Goal: Information Seeking & Learning: Learn about a topic

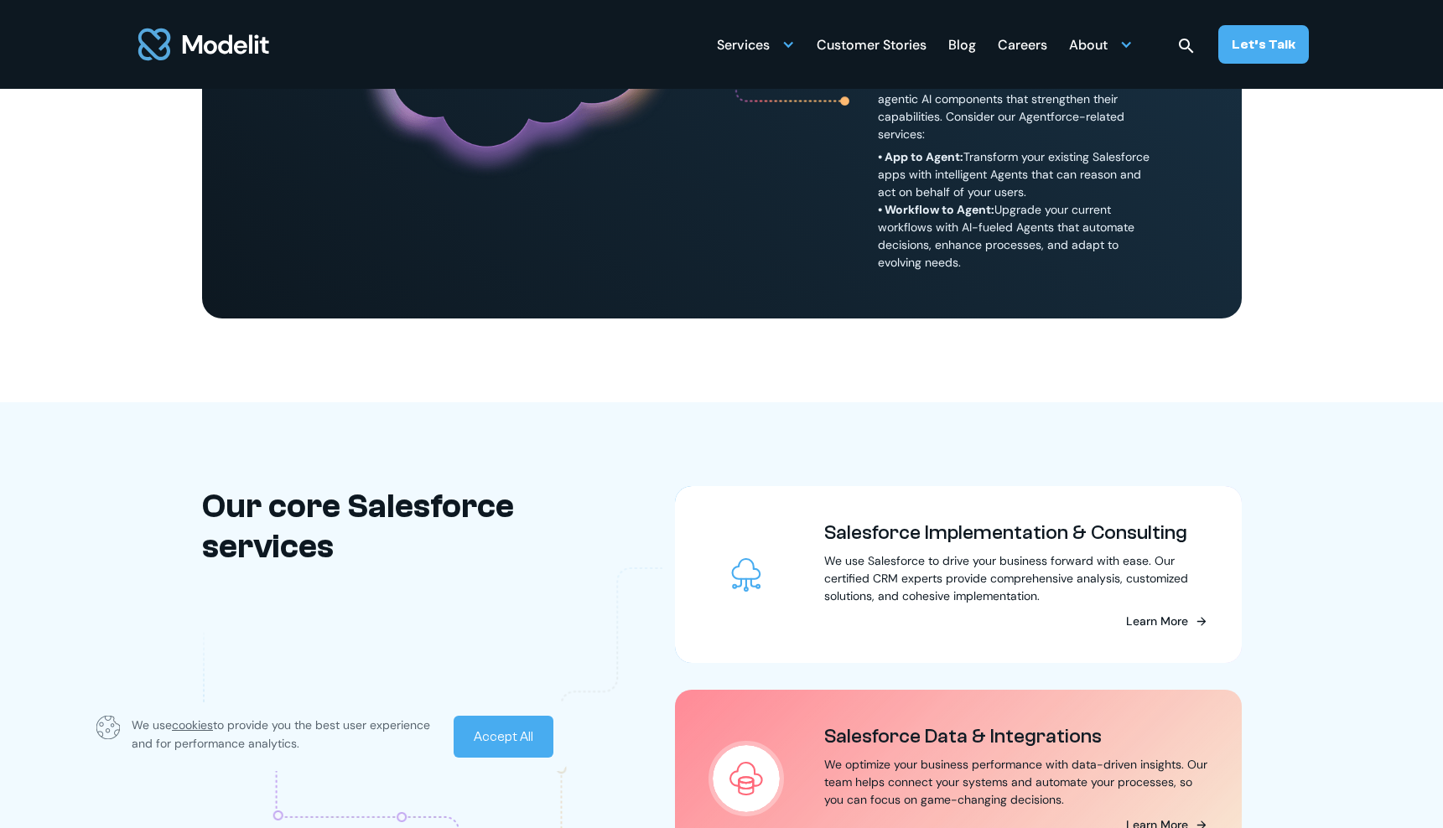
scroll to position [1118, 0]
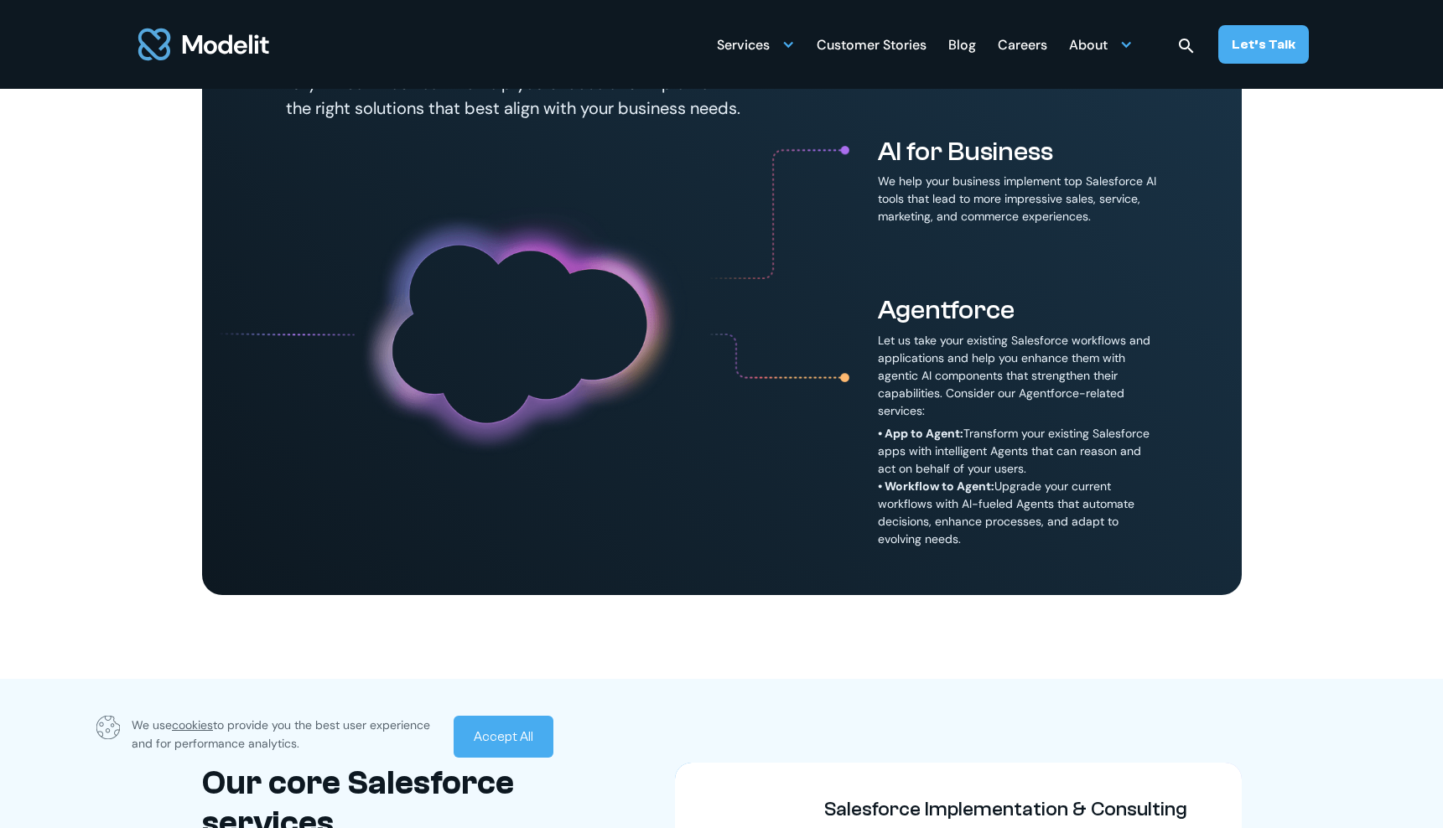
click at [974, 48] on div "Blog" at bounding box center [962, 46] width 28 height 33
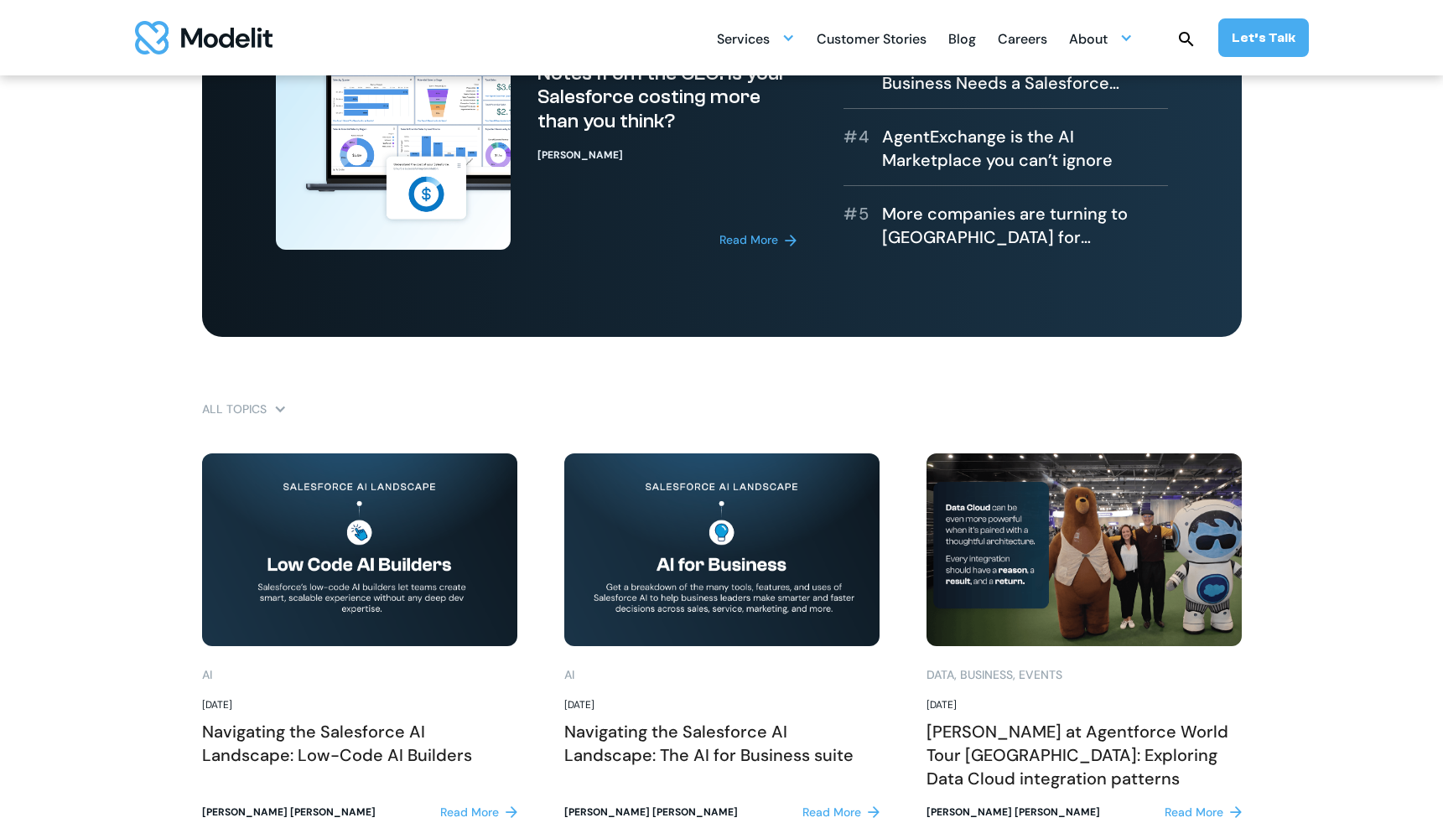
scroll to position [419, 0]
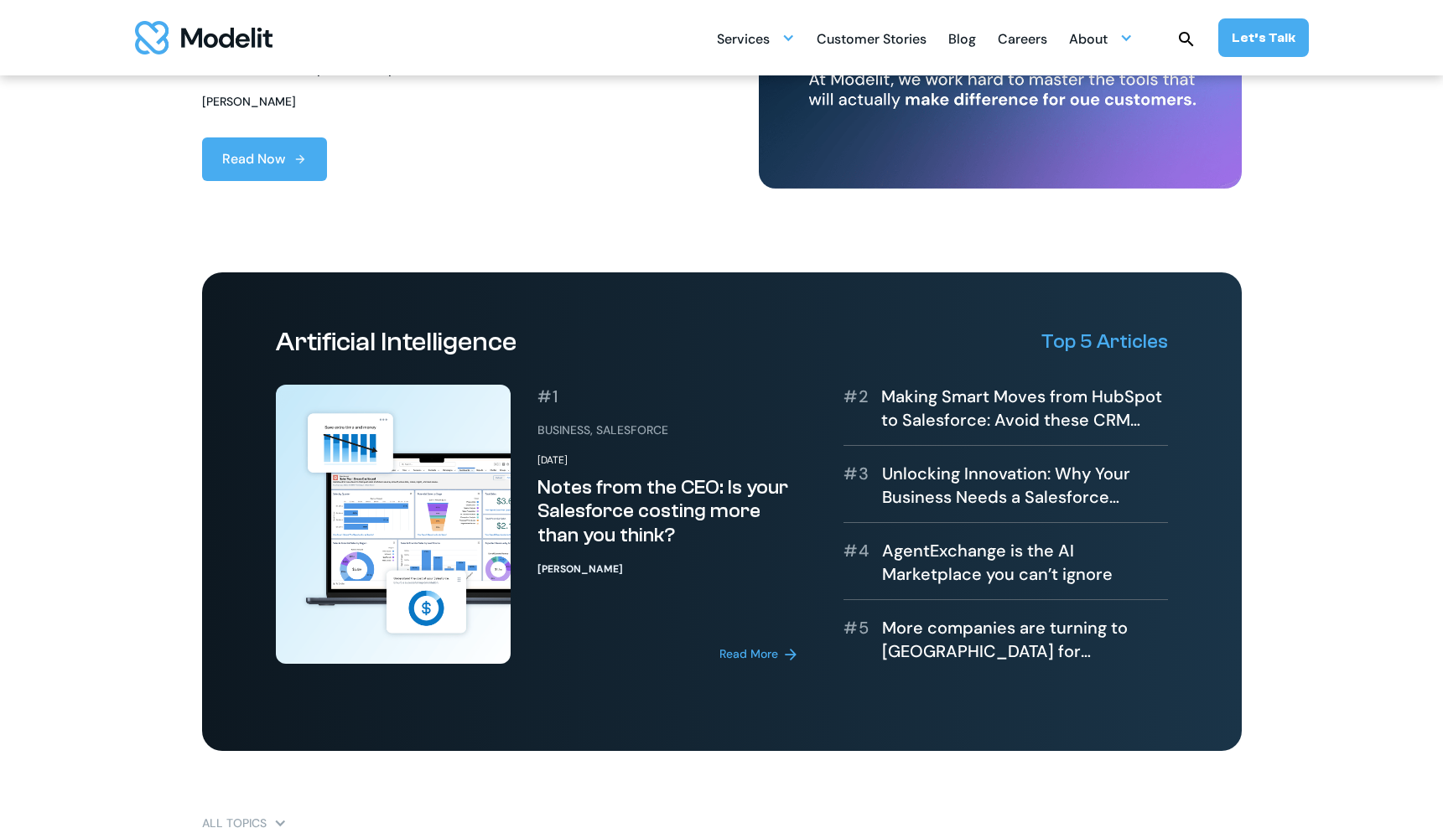
click at [1006, 646] on div "More companies are turning to [GEOGRAPHIC_DATA] for Salesforce talent. Why aren…" at bounding box center [1025, 639] width 286 height 47
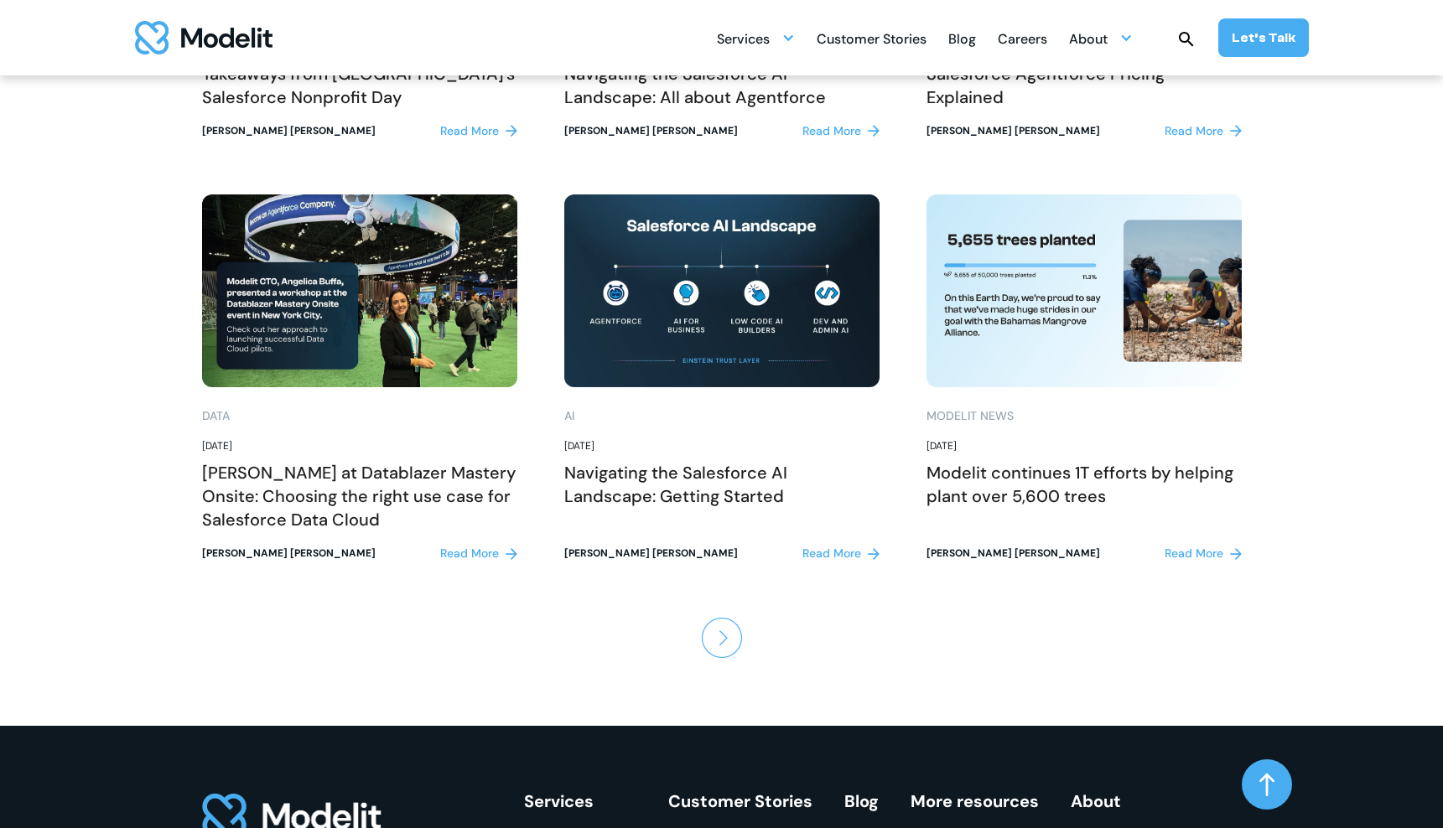
scroll to position [2096, 0]
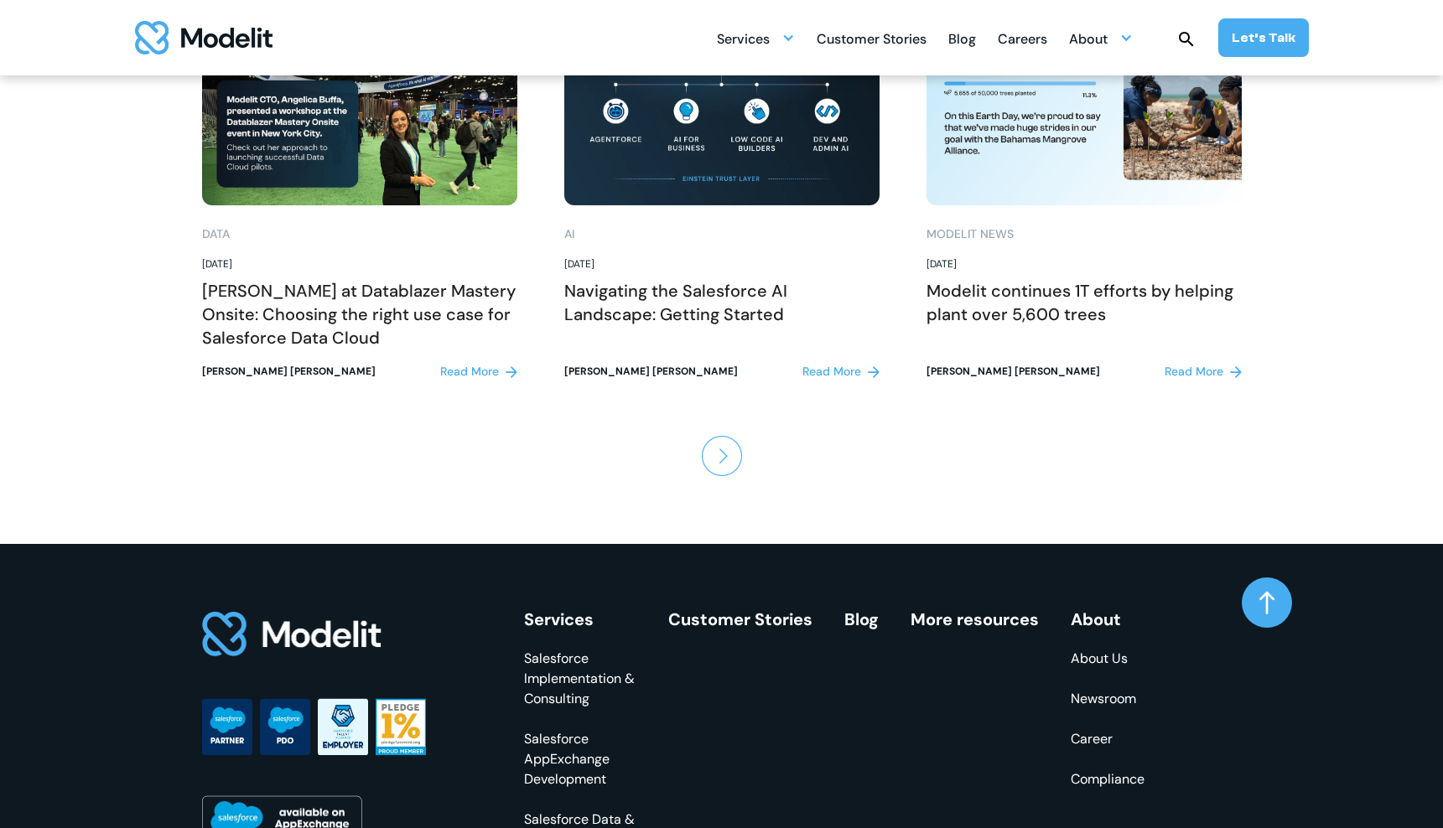
click at [709, 449] on img "Next Page" at bounding box center [722, 456] width 40 height 40
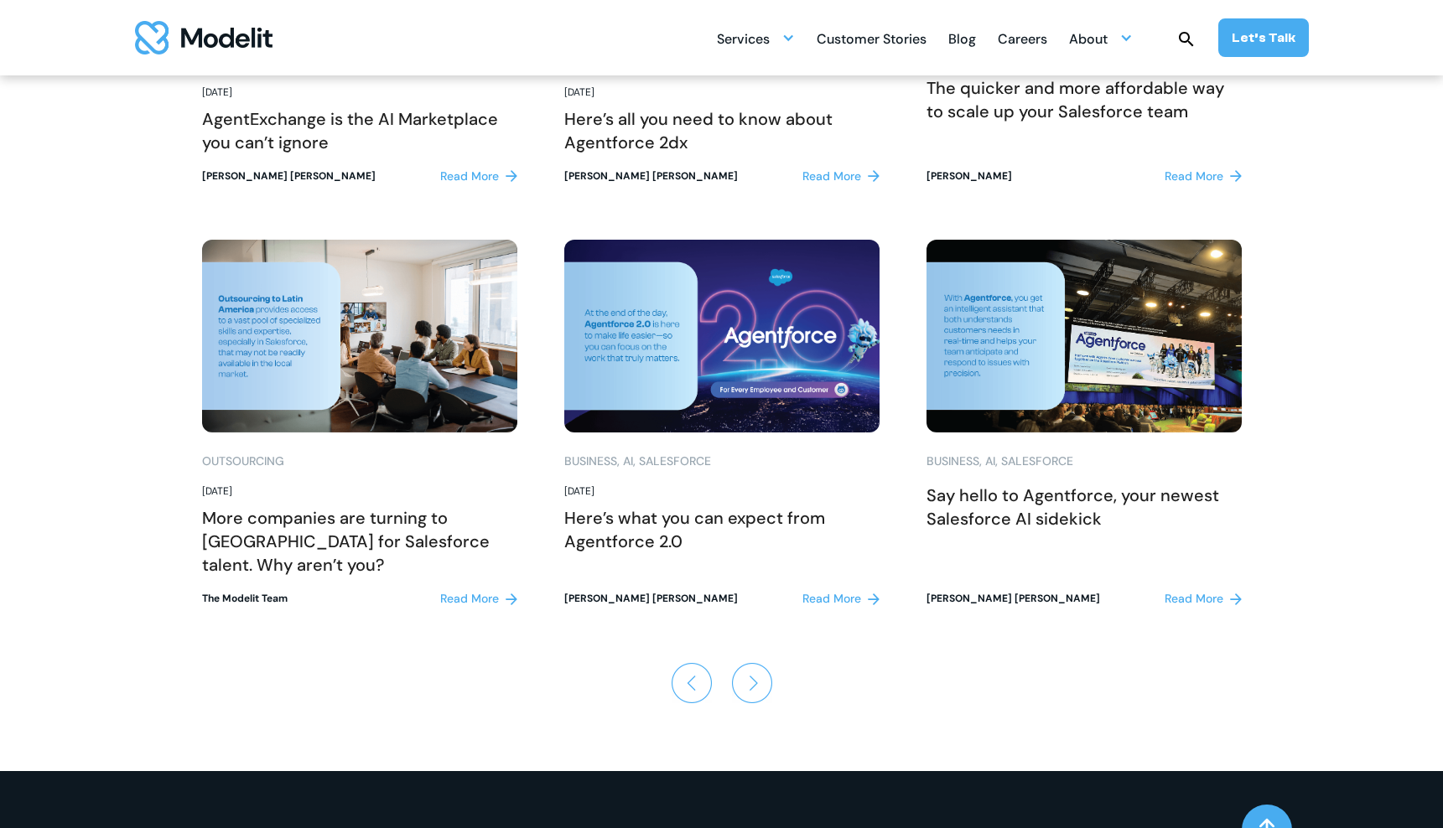
scroll to position [1956, 0]
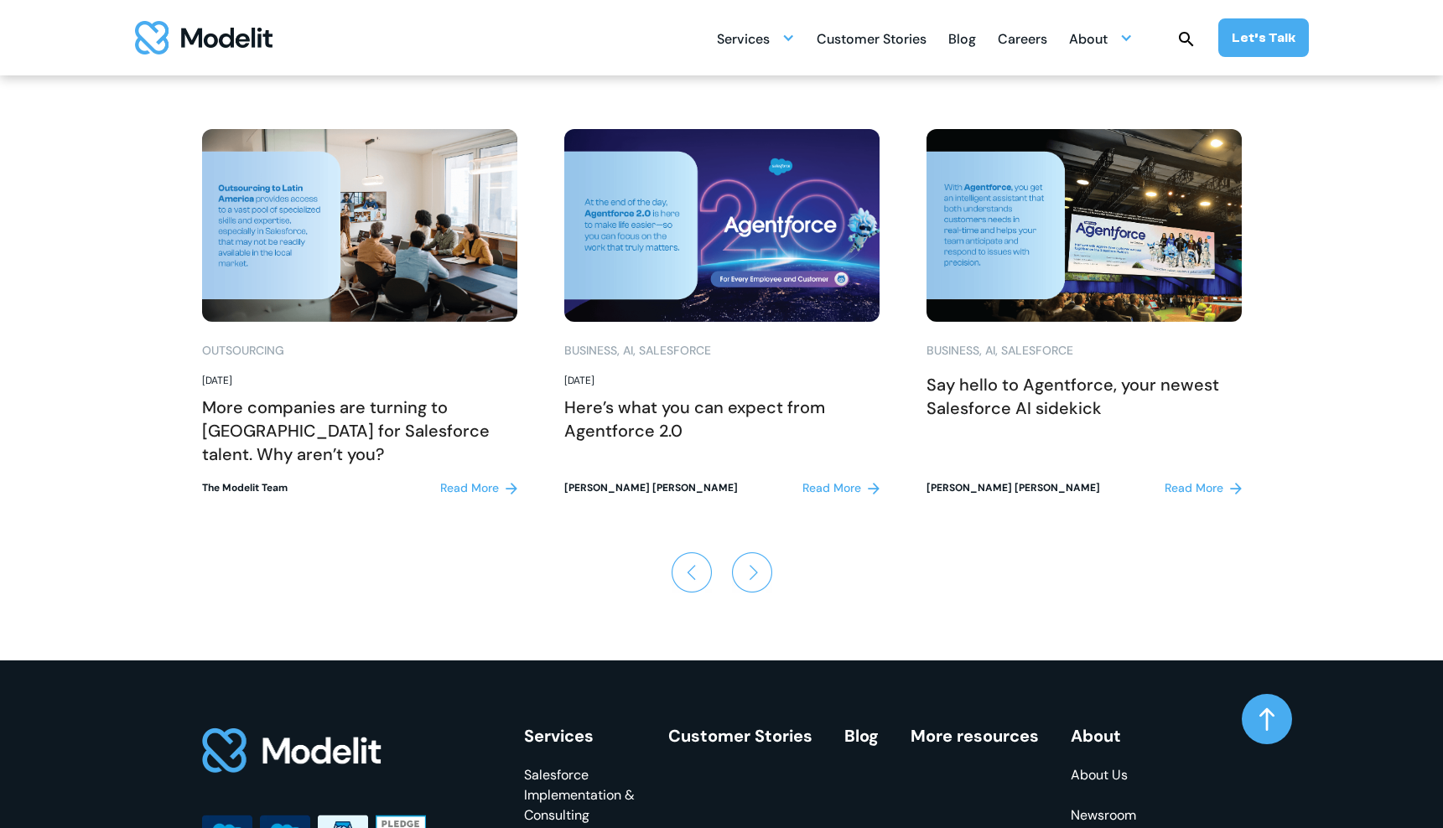
click at [760, 573] on img "Next Page" at bounding box center [752, 572] width 40 height 40
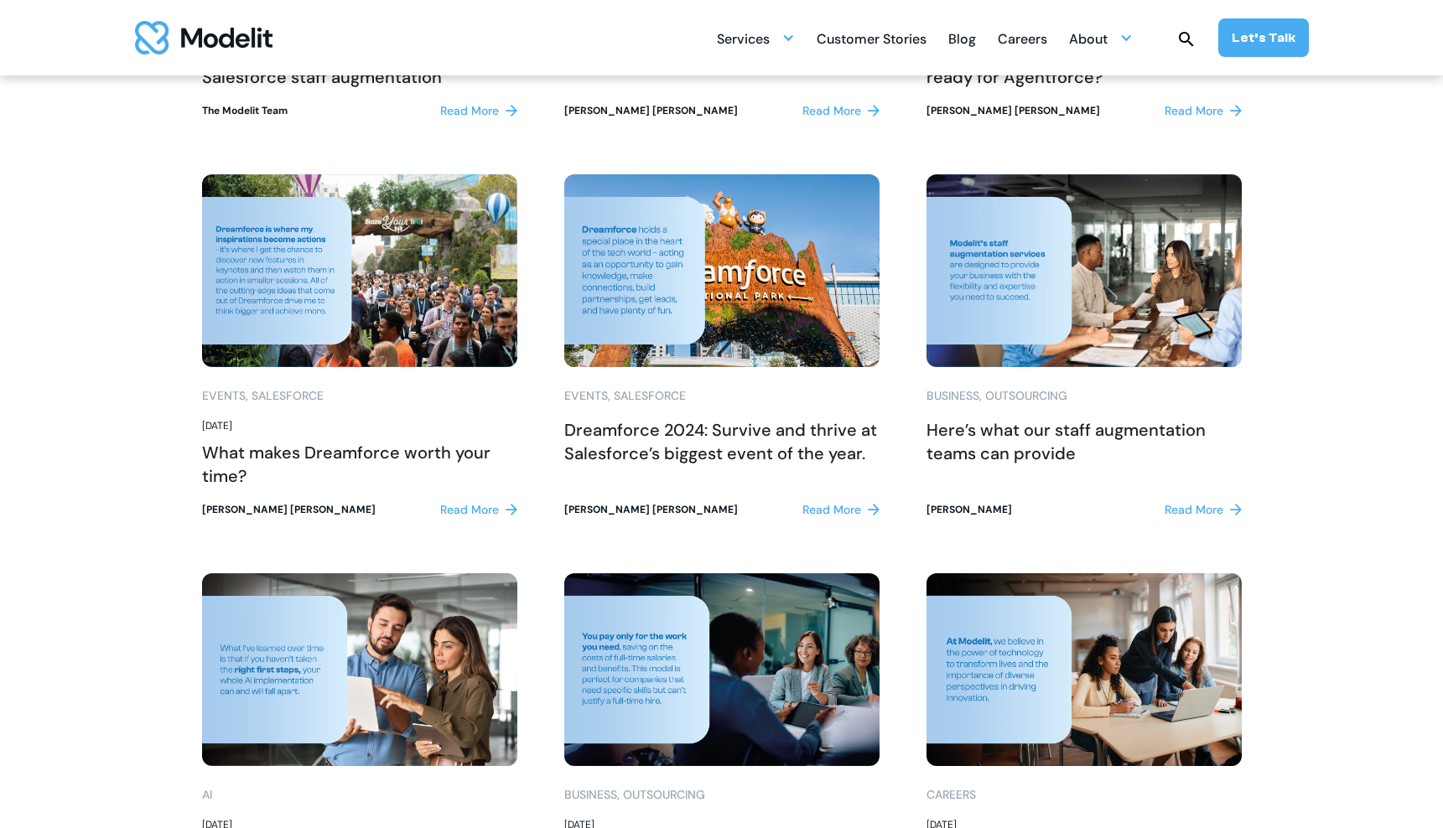
scroll to position [1258, 0]
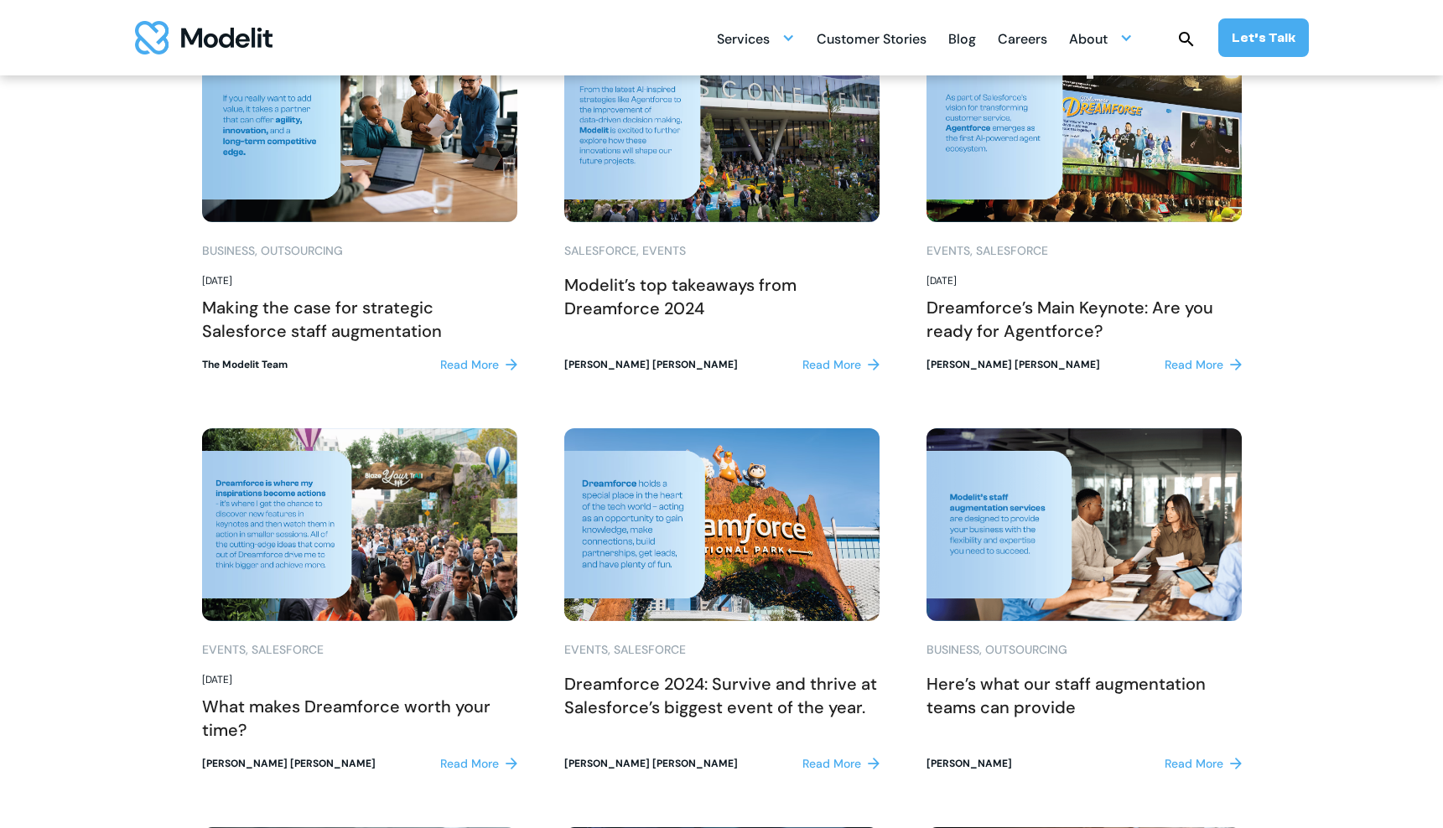
click at [149, 369] on section "**********" at bounding box center [721, 625] width 1443 height 1424
click at [469, 366] on div "Read More" at bounding box center [469, 365] width 59 height 18
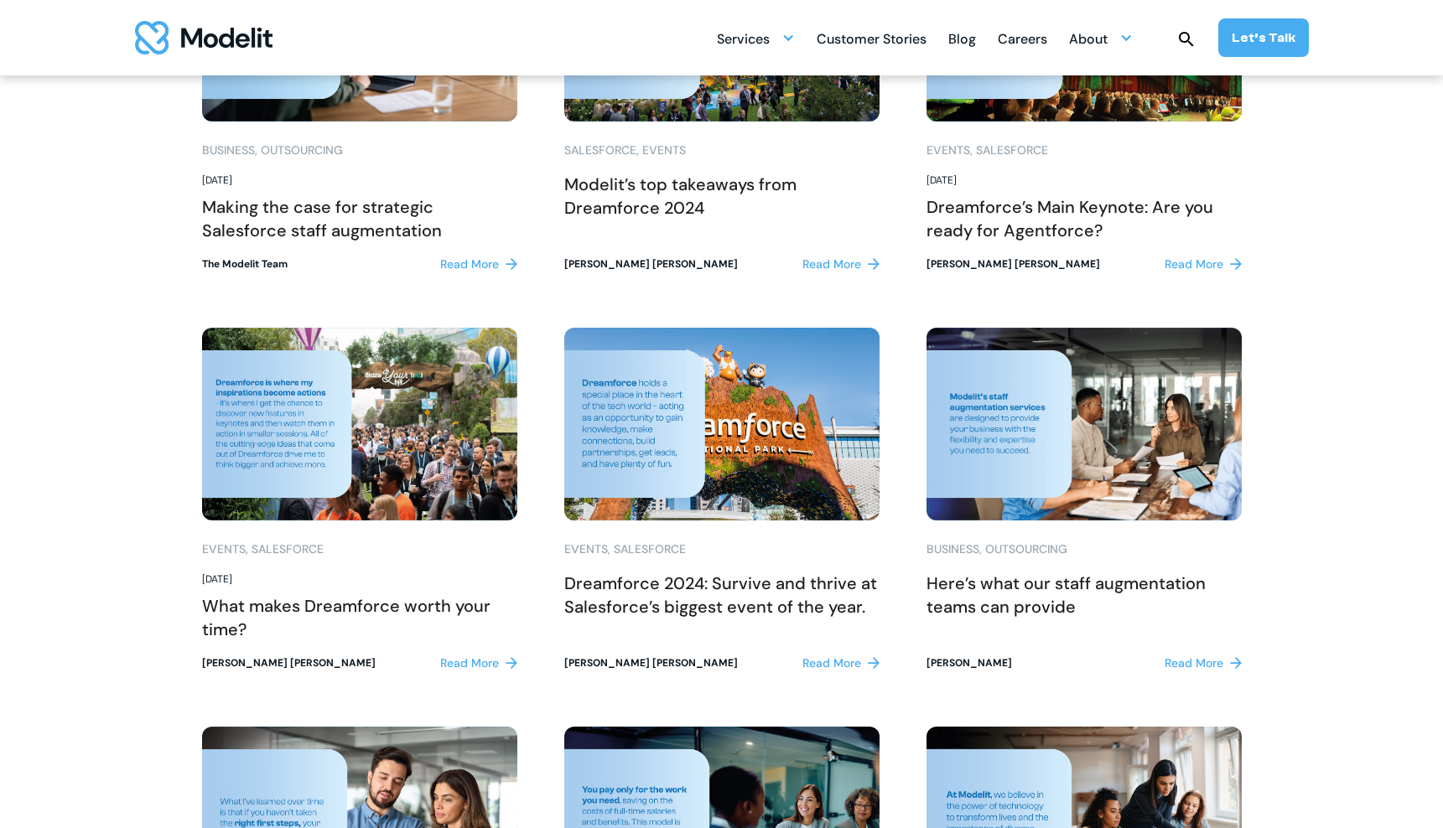
scroll to position [1398, 0]
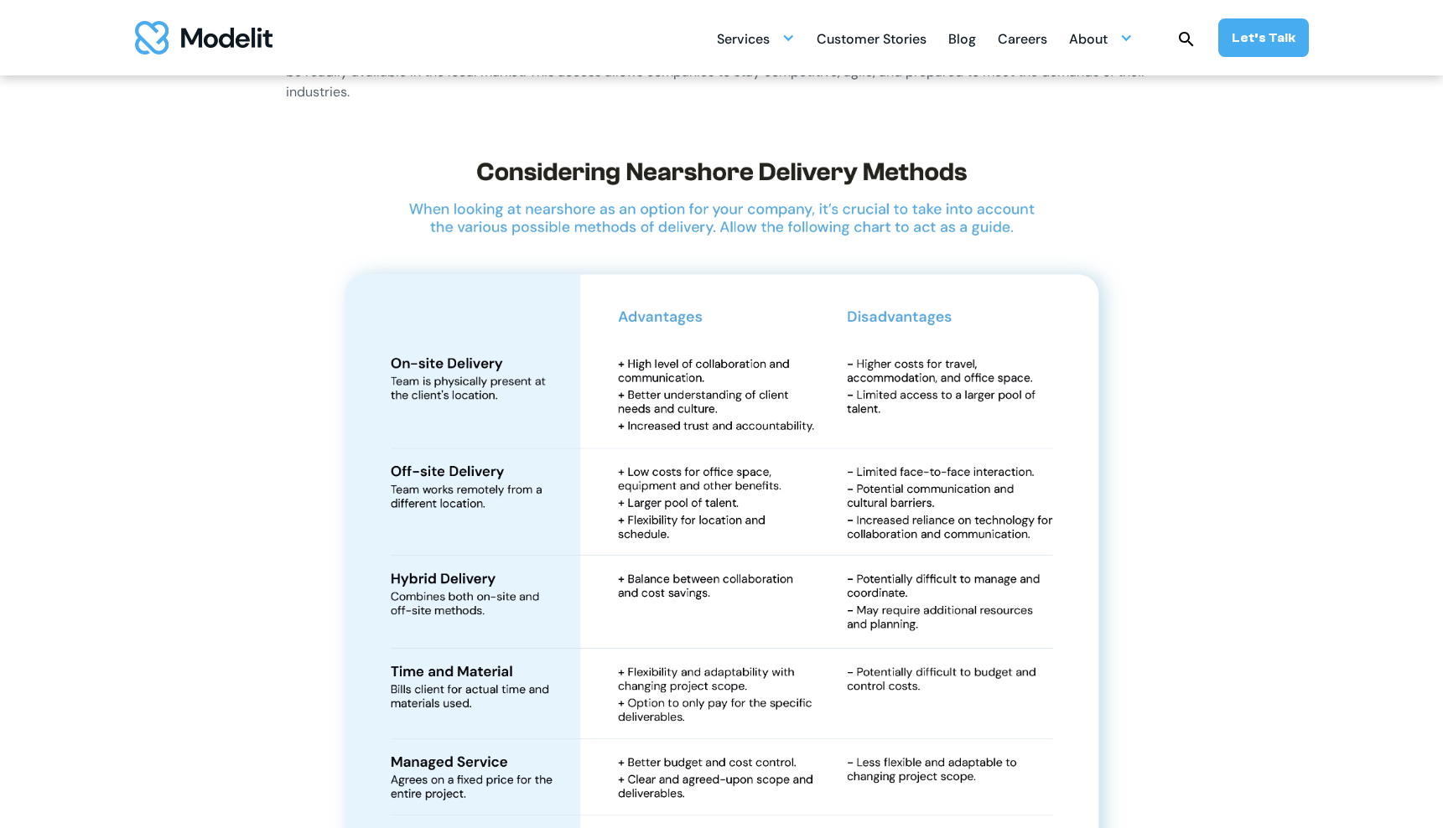
scroll to position [2515, 0]
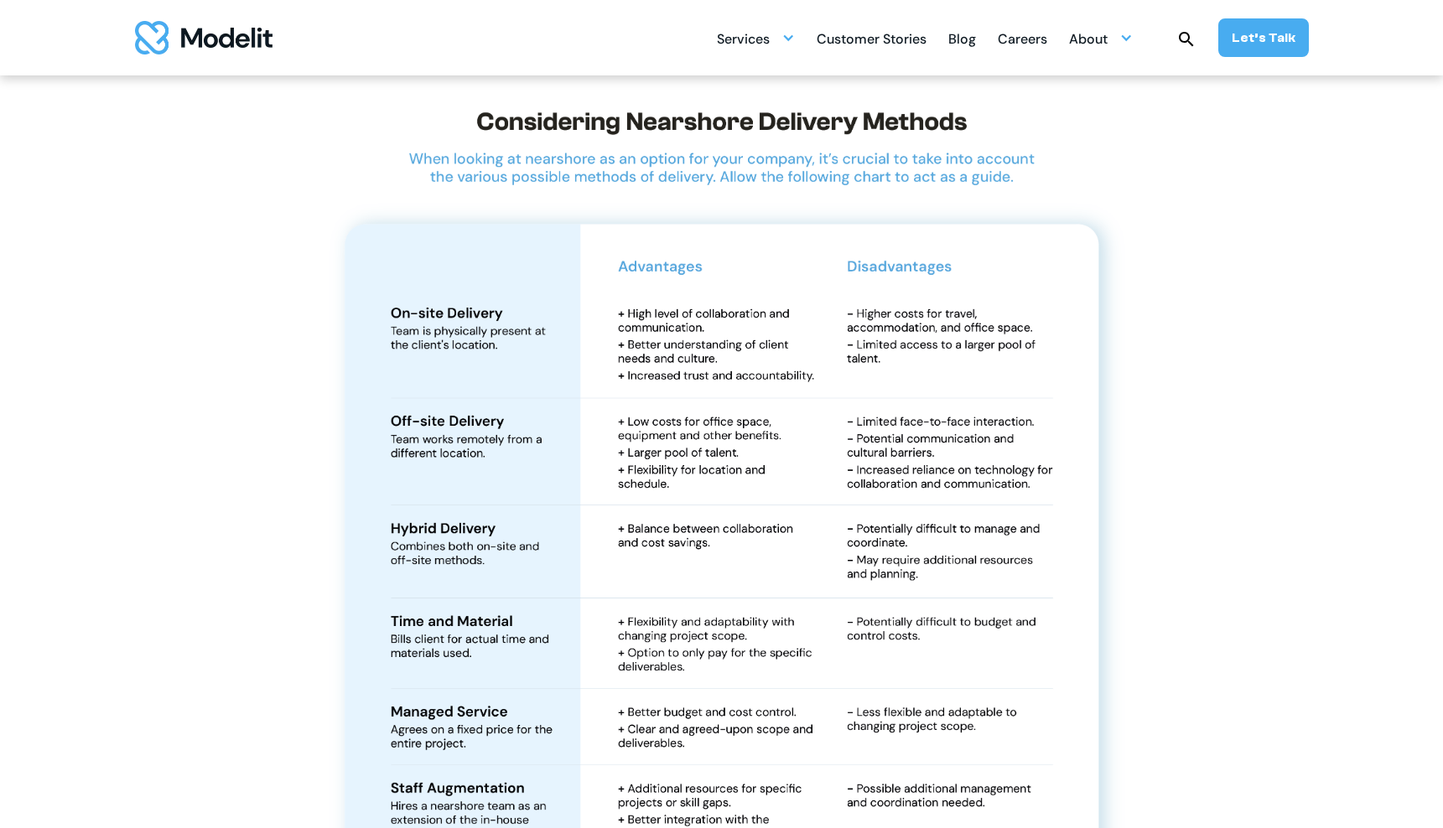
click at [233, 329] on div "With more companies turning to Latin America for Salesforce talent, it’s clear …" at bounding box center [722, 187] width 1040 height 3389
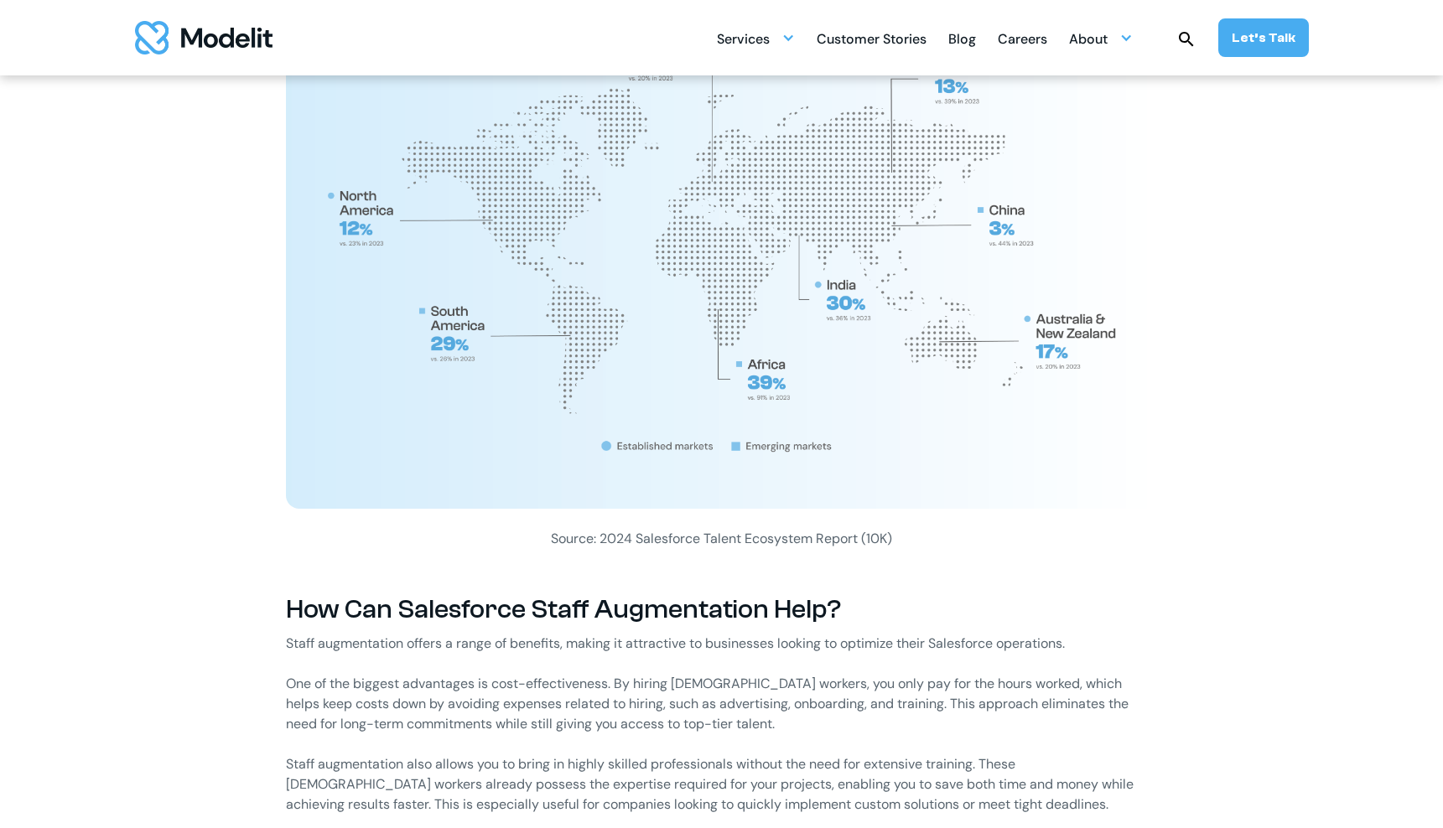
scroll to position [2236, 0]
